Goal: Task Accomplishment & Management: Manage account settings

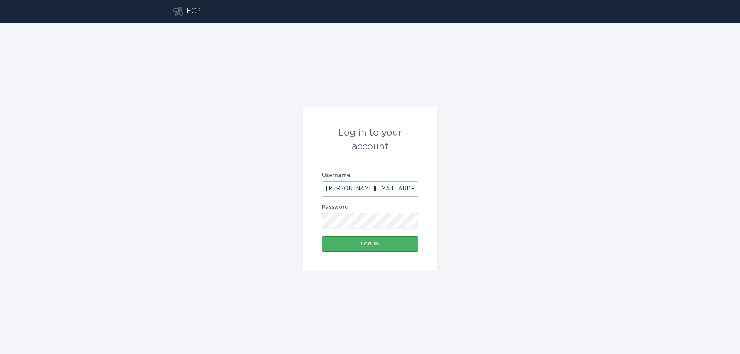
click at [367, 242] on div "Log in" at bounding box center [370, 244] width 89 height 5
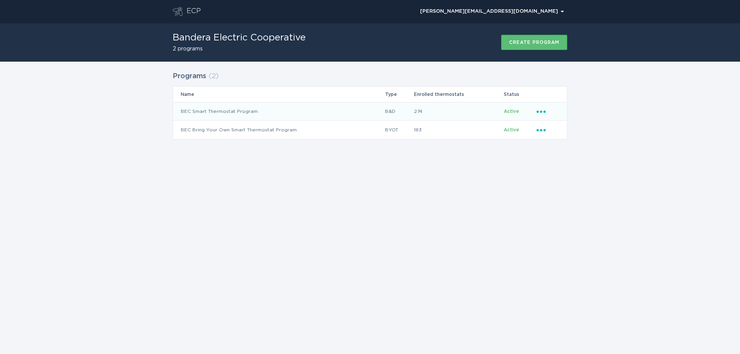
click at [540, 110] on icon "Ellipsis" at bounding box center [541, 110] width 11 height 7
click at [563, 144] on div "Remove thermostat" at bounding box center [577, 142] width 80 height 18
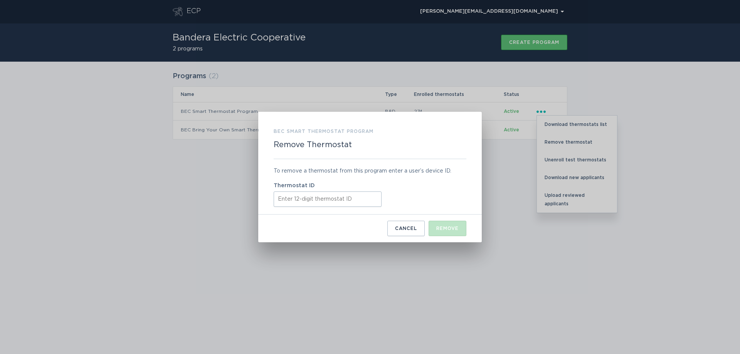
click at [342, 202] on input "Thermostat ID" at bounding box center [328, 199] width 108 height 15
type input "416455121412"
click at [431, 227] on button "Remove" at bounding box center [447, 228] width 38 height 15
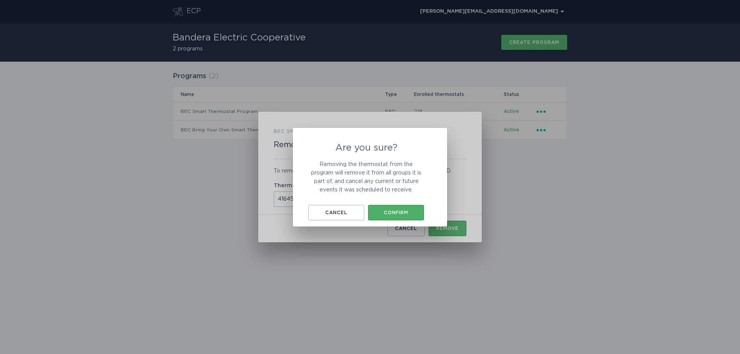
click at [403, 213] on div "Confirm" at bounding box center [396, 212] width 48 height 5
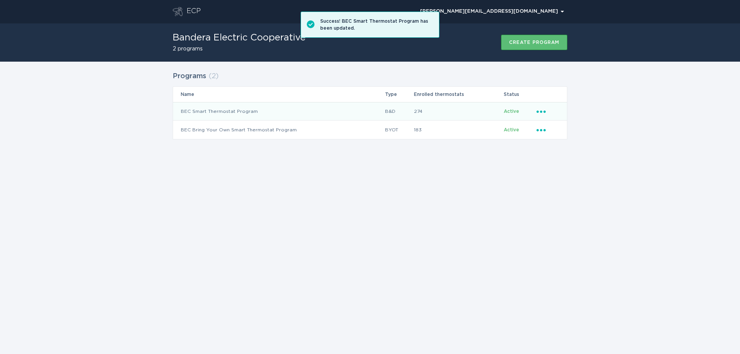
click at [541, 109] on icon "Ellipsis" at bounding box center [541, 110] width 11 height 7
click at [562, 141] on div "Remove thermostat" at bounding box center [577, 142] width 80 height 18
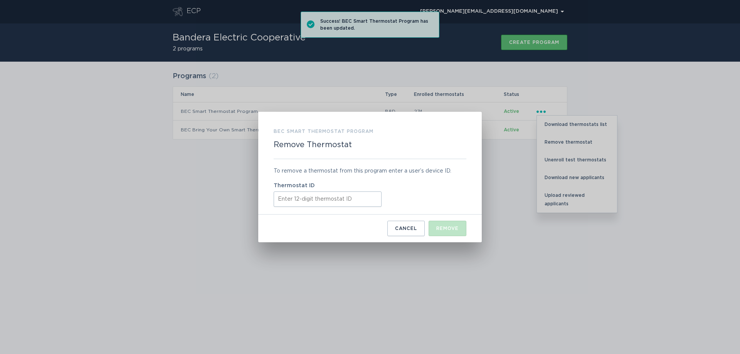
click at [351, 200] on input "Thermostat ID" at bounding box center [328, 199] width 108 height 15
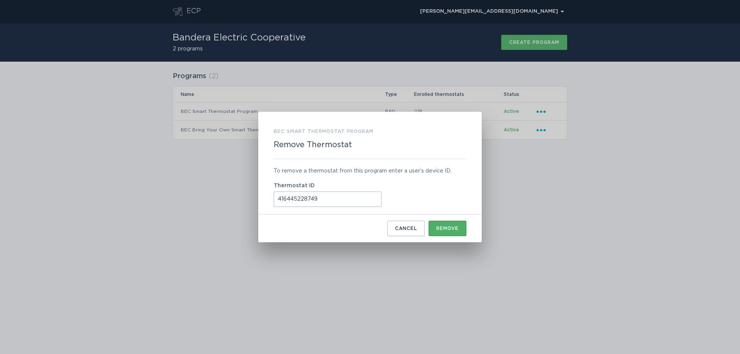
type input "416445228749"
click at [444, 235] on button "Remove" at bounding box center [447, 228] width 38 height 15
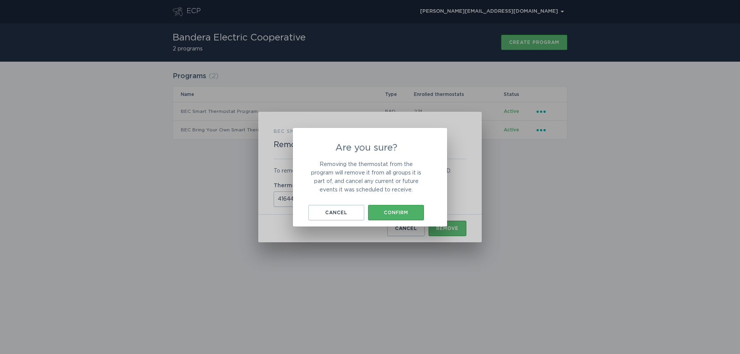
click at [412, 214] on div "Confirm" at bounding box center [396, 212] width 48 height 5
